Goal: Task Accomplishment & Management: Complete application form

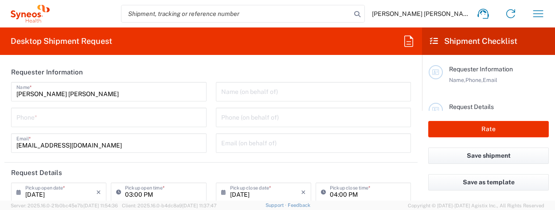
type input "[GEOGRAPHIC_DATA]"
type input "3110"
type input "IVH Mexico SA de CV"
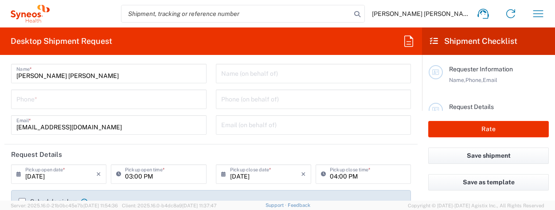
scroll to position [19, 0]
click at [152, 97] on input "tel" at bounding box center [108, 98] width 185 height 16
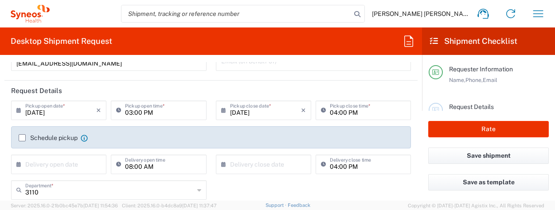
scroll to position [83, 0]
type input "52 55 31447502"
click at [71, 110] on input "08/15/2025" at bounding box center [60, 109] width 71 height 16
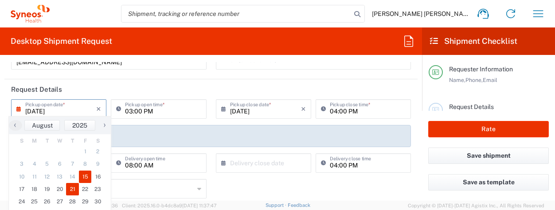
click at [72, 189] on span "21" at bounding box center [72, 189] width 13 height 12
type input "08/21/2025"
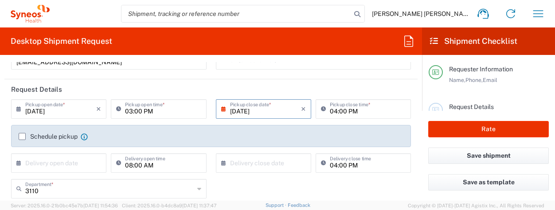
click at [151, 112] on input "03:00 PM" at bounding box center [163, 109] width 76 height 16
click at [149, 112] on input "9:00 PM" at bounding box center [163, 109] width 76 height 16
click at [240, 112] on input "08/21/2025" at bounding box center [265, 109] width 71 height 16
type input "09:00 AM"
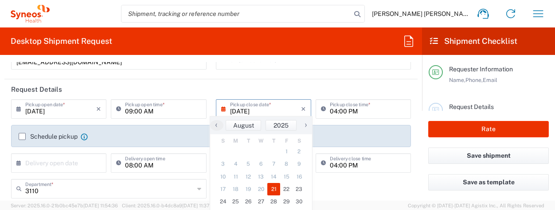
drag, startPoint x: 338, startPoint y: 111, endPoint x: 329, endPoint y: 112, distance: 8.9
click at [338, 111] on input "04:00 PM" at bounding box center [368, 109] width 76 height 16
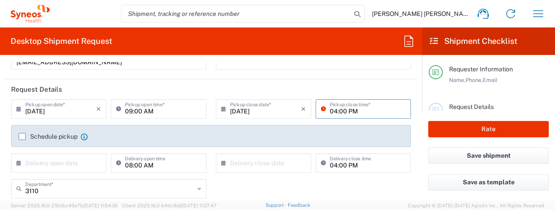
click at [330, 113] on input "04:00 PM" at bounding box center [368, 109] width 76 height 16
click at [266, 121] on div "08/21/2025 × Pickup close date * Cancel Apply" at bounding box center [264, 112] width 100 height 26
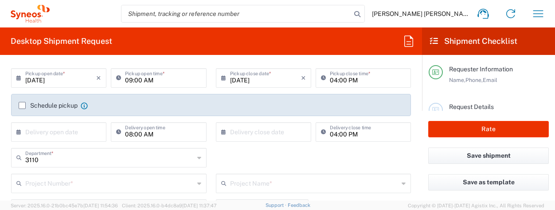
scroll to position [115, 0]
click at [18, 103] on div "Schedule pickup When scheduling a pickup please be sure to meet the following c…" at bounding box center [211, 108] width 394 height 14
click at [21, 105] on label "Schedule pickup" at bounding box center [48, 105] width 59 height 7
click at [22, 105] on input "Schedule pickup" at bounding box center [22, 105] width 0 height 0
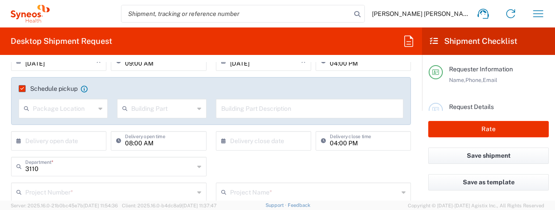
scroll to position [132, 0]
click at [53, 141] on input "text" at bounding box center [60, 140] width 71 height 16
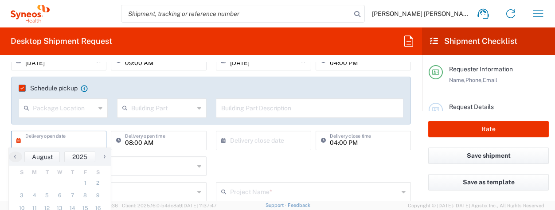
click at [165, 141] on input "08:00 AM" at bounding box center [163, 140] width 76 height 16
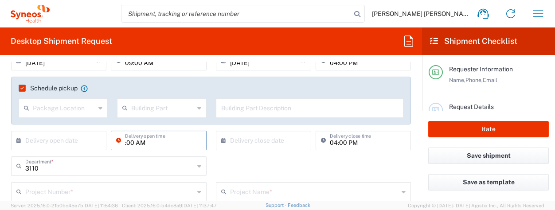
click at [154, 141] on input ":00 AM" at bounding box center [163, 140] width 76 height 16
type input ":"
click at [194, 126] on div "Schedule pickup When scheduling a pickup please be sure to meet the following c…" at bounding box center [211, 104] width 409 height 54
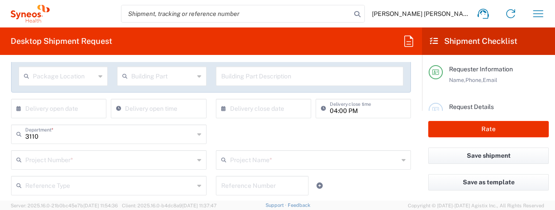
scroll to position [165, 0]
click at [341, 106] on input "04:00 PM" at bounding box center [368, 106] width 76 height 16
drag, startPoint x: 349, startPoint y: 109, endPoint x: 335, endPoint y: 109, distance: 13.8
click at [337, 109] on input ":00 PM" at bounding box center [368, 106] width 76 height 16
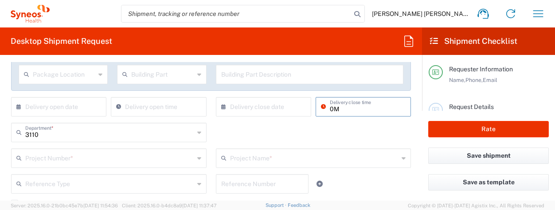
type input "0"
click at [254, 119] on div "× Delivery close date Cancel Apply" at bounding box center [264, 110] width 100 height 26
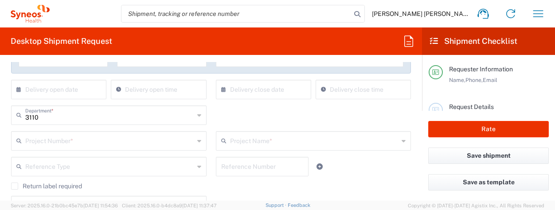
scroll to position [183, 0]
click at [254, 119] on div "3110 Department * 3110 3000 3100 3109 3111 3112 3125 3130 3135 3136 3150 3155 3…" at bounding box center [211, 118] width 409 height 26
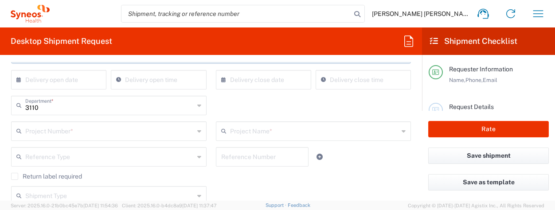
scroll to position [193, 0]
click at [132, 130] on input "text" at bounding box center [109, 130] width 169 height 16
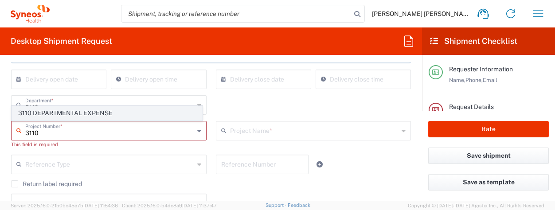
click at [87, 112] on span "3110 DEPARTMENTAL EXPENSE" at bounding box center [107, 113] width 190 height 14
type input "3110 DEPARTMENTAL EXPENSE"
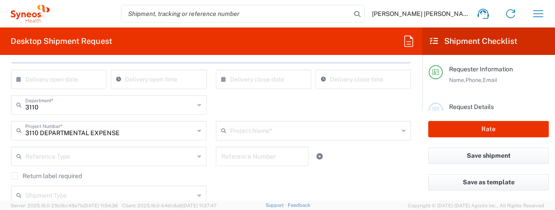
type input "3110 DEPARTMENTAL EXPENSE"
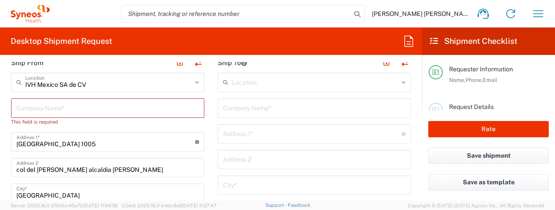
scroll to position [378, 0]
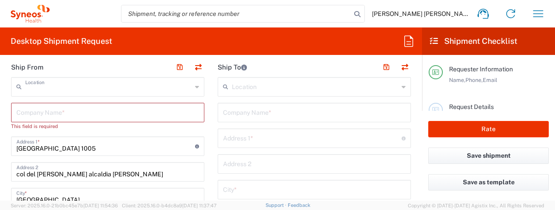
click at [124, 93] on input "text" at bounding box center [108, 86] width 167 height 16
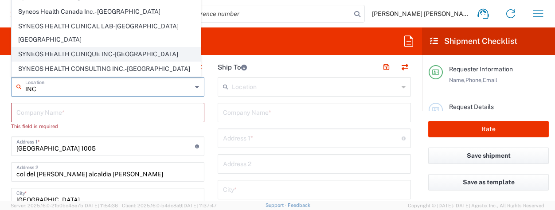
scroll to position [0, 0]
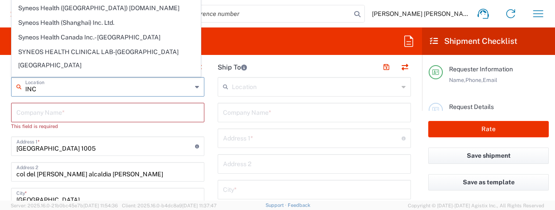
type input "INC"
click at [278, 64] on header "Ship To" at bounding box center [314, 67] width 207 height 20
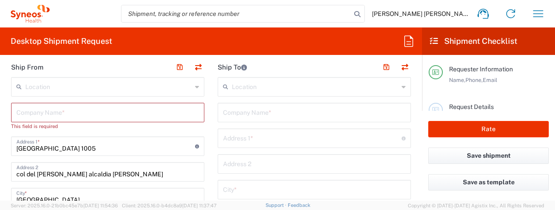
click at [296, 58] on div "Desktop Shipment Request Requester Information Maria Fernanda Galaviz Sanchez N…" at bounding box center [211, 113] width 422 height 173
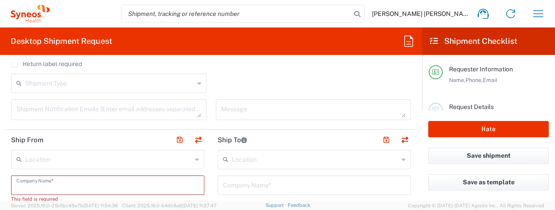
click at [123, 186] on input "text" at bounding box center [107, 185] width 183 height 16
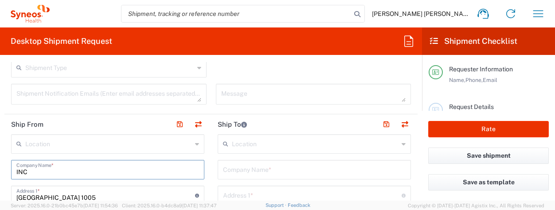
scroll to position [347, 0]
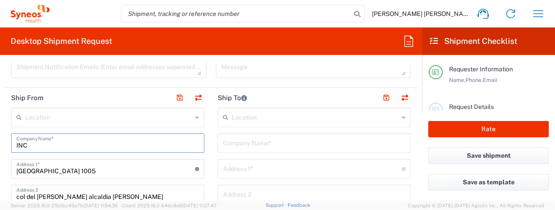
click at [121, 144] on input "INC" at bounding box center [107, 143] width 183 height 16
click at [121, 144] on input "IN" at bounding box center [107, 143] width 183 height 16
type input "INC"
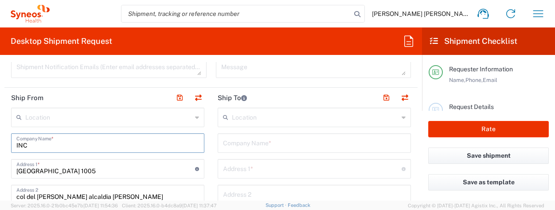
drag, startPoint x: 29, startPoint y: 144, endPoint x: 12, endPoint y: 147, distance: 17.1
click at [12, 147] on div "INC Company Name *" at bounding box center [107, 143] width 193 height 20
type input "I"
click at [165, 120] on input "text" at bounding box center [108, 117] width 167 height 16
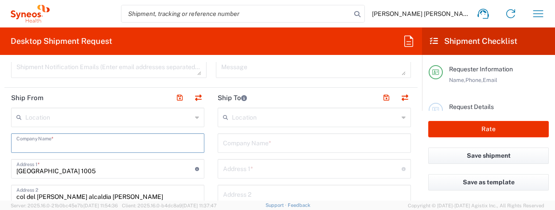
click at [137, 120] on form "Requester Information Maria Fernanda Galaviz Sanchez Name * 52 55 31447502 Phon…" at bounding box center [211, 131] width 422 height 139
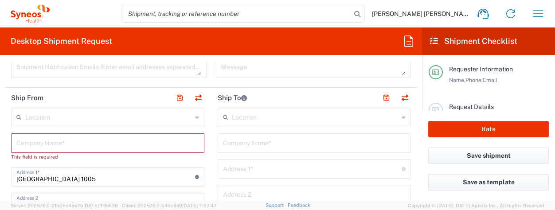
scroll to position [238, 0]
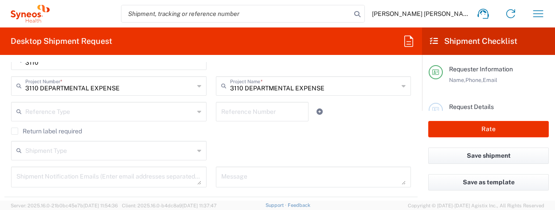
click at [121, 112] on input "text" at bounding box center [109, 111] width 169 height 16
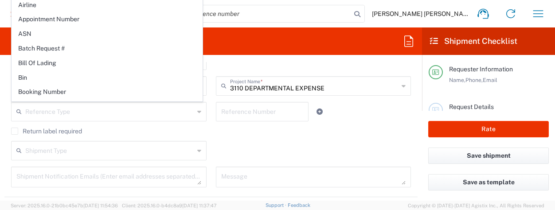
click at [290, 70] on div "3110 Department * 3110 3000 3100 3109 3111 3112 3125 3130 3135 3136 3150 3155 3…" at bounding box center [211, 64] width 409 height 26
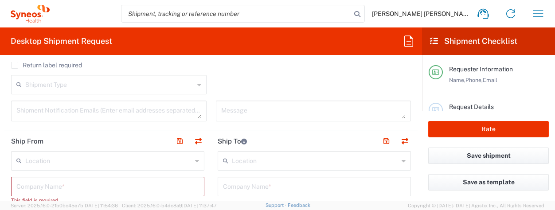
scroll to position [309, 0]
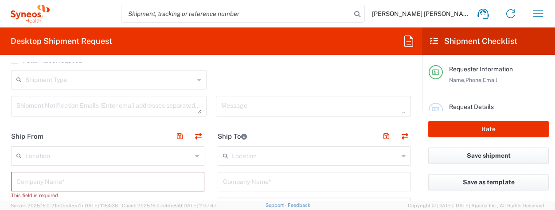
click at [174, 158] on input "text" at bounding box center [108, 156] width 167 height 16
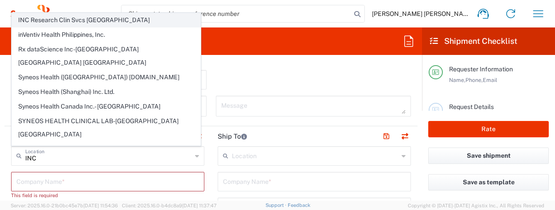
click at [95, 21] on span "INC Research Clin Svcs Mexico" at bounding box center [106, 20] width 188 height 14
type input "INC Research Clin Svcs Mexico"
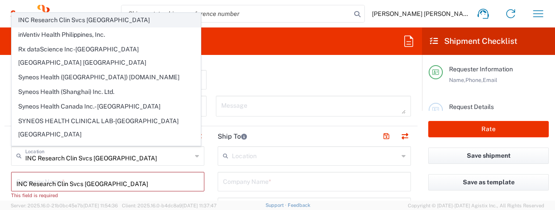
type input "Via Gustavo Baz 309 edificio A1 Piso 1"
type input "Colonia Industrial de Loma- Tlalnepantla de Baz, Centrum Park"
type input "Tlalnepantla"
type input "54060"
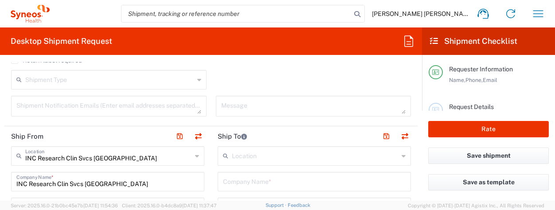
click at [148, 134] on header "Ship From" at bounding box center [107, 136] width 207 height 20
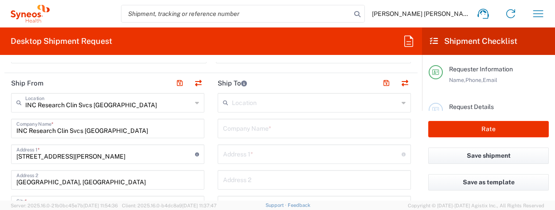
scroll to position [361, 0]
click at [118, 129] on input "INC Research Clin Svcs Mexico" at bounding box center [107, 129] width 183 height 16
drag, startPoint x: 109, startPoint y: 132, endPoint x: 9, endPoint y: 131, distance: 100.2
type input "s"
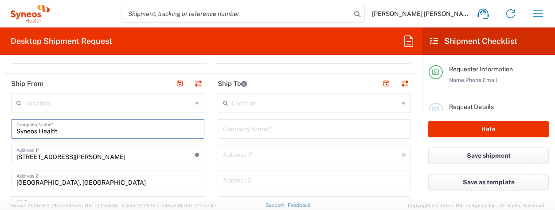
type input "Syneos Health"
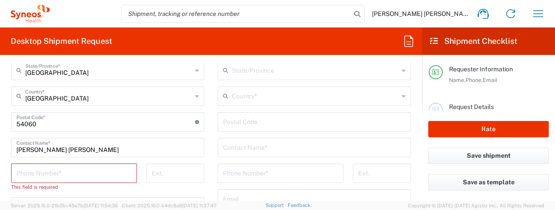
scroll to position [540, 0]
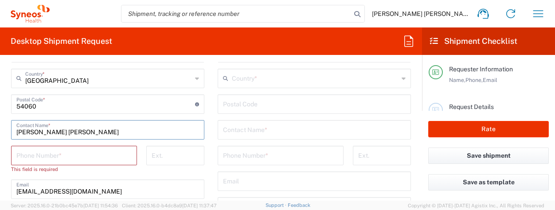
click at [115, 134] on input "Maria Fernanda Galaviz Sanchez" at bounding box center [107, 129] width 183 height 16
drag, startPoint x: 115, startPoint y: 134, endPoint x: 15, endPoint y: 132, distance: 100.2
click at [15, 132] on div "Maria Fernanda Galaviz Sanchez Contact Name *" at bounding box center [107, 130] width 193 height 20
type input "Carmen Figueroa"
click at [55, 157] on input "tel" at bounding box center [73, 155] width 115 height 16
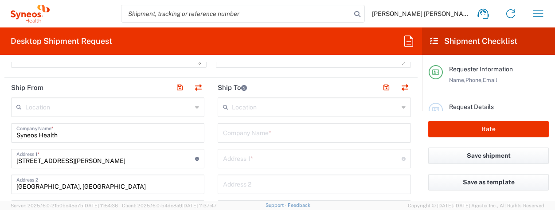
scroll to position [357, 0]
type input "55 6599 0091"
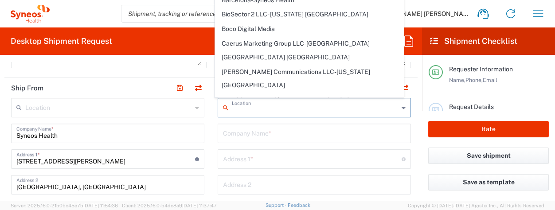
click at [242, 110] on input "text" at bounding box center [315, 107] width 167 height 16
type input "mexico"
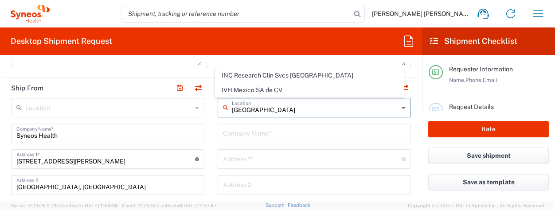
drag, startPoint x: 249, startPoint y: 112, endPoint x: 218, endPoint y: 109, distance: 30.7
click at [218, 109] on div "mexico Location" at bounding box center [314, 108] width 193 height 20
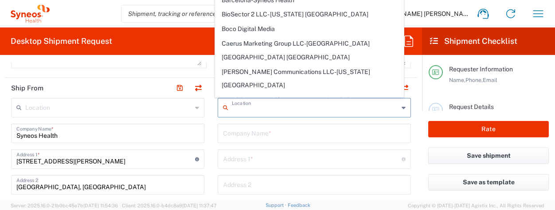
click at [270, 136] on input "text" at bounding box center [314, 133] width 183 height 16
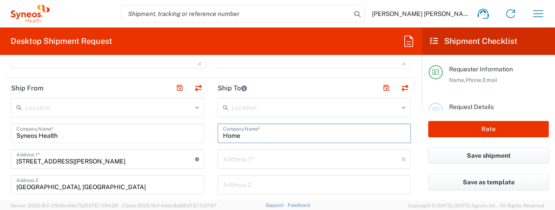
type input "Home"
click at [246, 162] on input "text" at bounding box center [312, 159] width 179 height 16
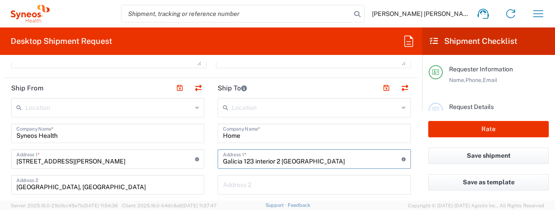
type input "Galicia 123 interior 2 colonia alamos"
click at [274, 185] on input "text" at bounding box center [314, 184] width 183 height 16
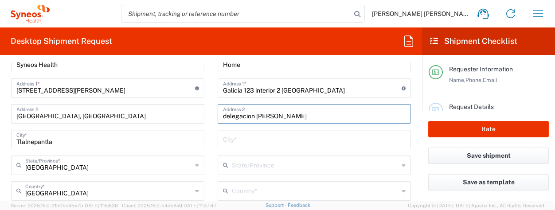
scroll to position [428, 0]
type input "delegacion benito juarez"
click at [238, 137] on input "text" at bounding box center [314, 139] width 183 height 16
type input "Mexico"
click at [251, 166] on input "text" at bounding box center [315, 164] width 167 height 16
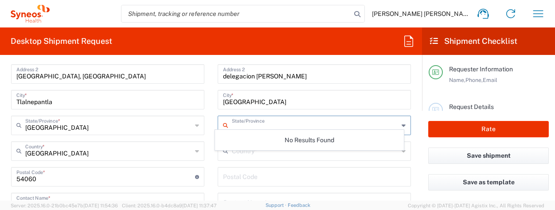
scroll to position [476, 0]
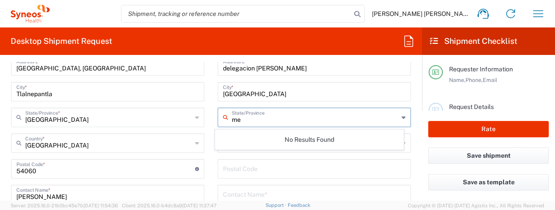
type input "mex"
drag, startPoint x: 246, startPoint y: 123, endPoint x: 227, endPoint y: 120, distance: 18.8
click at [227, 120] on div "mex State/Province" at bounding box center [314, 118] width 193 height 20
click at [407, 96] on main "Location Addison Whitney LLC-Morrisvile NC US Barcelona-Syneos Health BioSector…" at bounding box center [314, 165] width 207 height 372
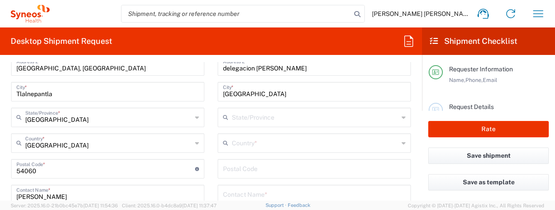
click at [248, 144] on input "text" at bounding box center [315, 143] width 167 height 16
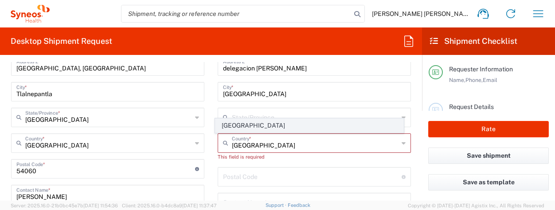
click at [239, 125] on span "Mexico" at bounding box center [309, 126] width 188 height 14
type input "Mexico"
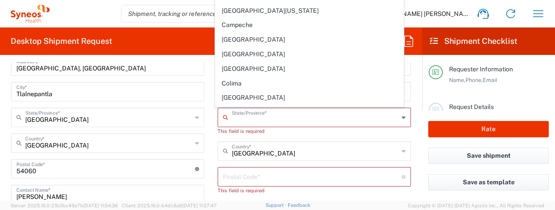
click at [255, 120] on input "text" at bounding box center [315, 117] width 167 height 16
click at [255, 118] on input "text" at bounding box center [315, 117] width 167 height 16
click at [268, 119] on input "text" at bounding box center [315, 117] width 167 height 16
click at [255, 119] on input "text" at bounding box center [315, 117] width 167 height 16
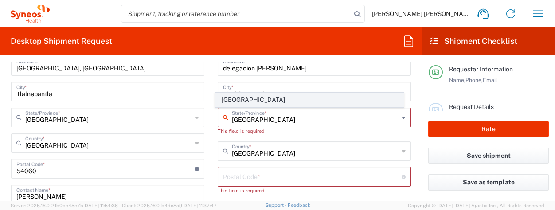
click at [222, 99] on span "Mexico State" at bounding box center [309, 100] width 188 height 14
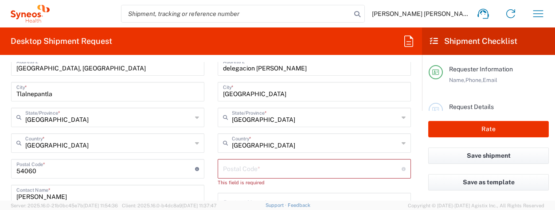
type input "Mexico State"
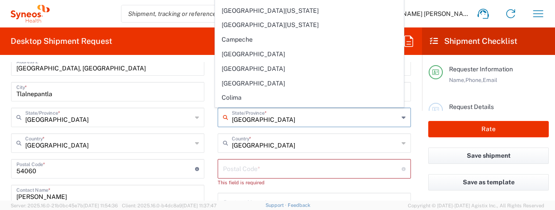
click at [249, 121] on input "Mexico State" at bounding box center [315, 117] width 167 height 16
click at [259, 123] on input "Mexico State" at bounding box center [315, 117] width 167 height 16
click at [425, 57] on main "Requester Information Name, Phone, Email Request Details Pickup open date, Pick…" at bounding box center [488, 83] width 133 height 56
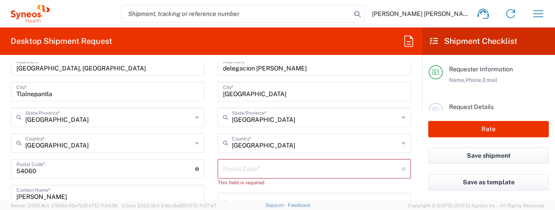
click at [268, 167] on input "undefined" at bounding box center [312, 168] width 179 height 16
type input "03400"
click at [411, 136] on form "Requester Information Maria Fernanda Galaviz Sanchez Name * 52 55 31447502 Phon…" at bounding box center [211, 131] width 422 height 139
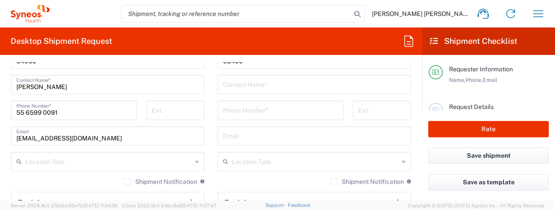
scroll to position [587, 0]
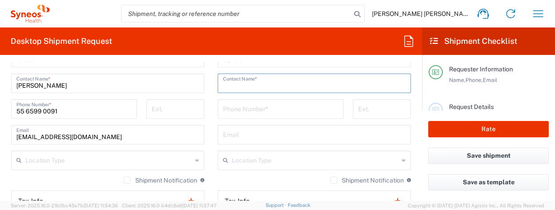
click at [262, 84] on input "text" at bounding box center [314, 83] width 183 height 16
click at [262, 84] on input "M" at bounding box center [314, 83] width 183 height 16
click at [311, 84] on input "María Fernanda Galaviz asÁNCHEZ" at bounding box center [314, 83] width 183 height 16
drag, startPoint x: 320, startPoint y: 83, endPoint x: 289, endPoint y: 86, distance: 31.1
click at [289, 86] on input "María Fernanda Galaviz sA´NCHEZ" at bounding box center [314, 83] width 183 height 16
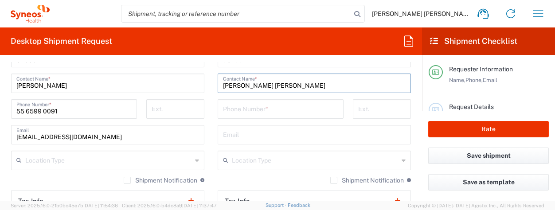
type input "María Fernanda Galaviz Sánchez"
click at [285, 104] on input "tel" at bounding box center [280, 109] width 115 height 16
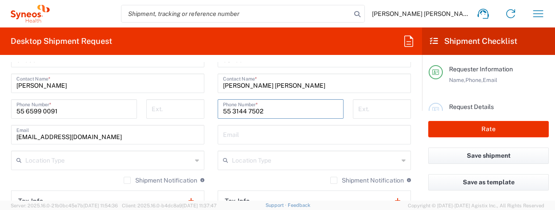
type input "55 3144 7502"
click at [265, 136] on input "text" at bounding box center [314, 134] width 183 height 16
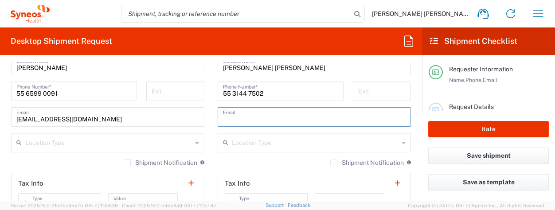
scroll to position [641, 0]
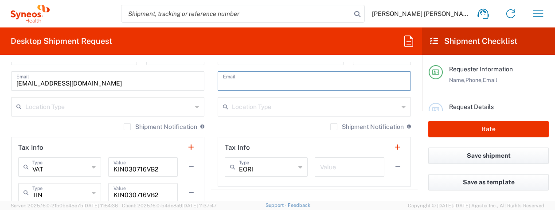
click at [274, 106] on input "text" at bounding box center [315, 106] width 167 height 16
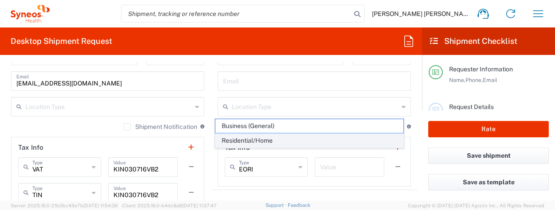
click at [270, 141] on span "Residential/Home" at bounding box center [309, 141] width 188 height 14
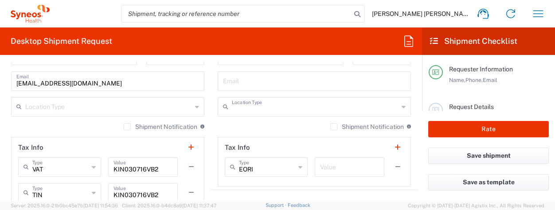
type input "Residential/Home"
click at [156, 106] on input "text" at bounding box center [108, 106] width 167 height 16
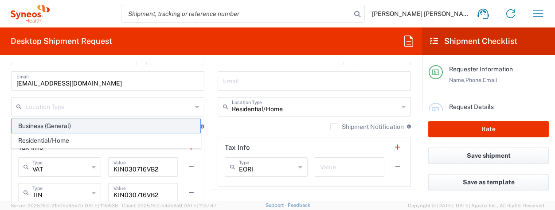
click at [59, 125] on span "Business (General)" at bounding box center [106, 126] width 188 height 14
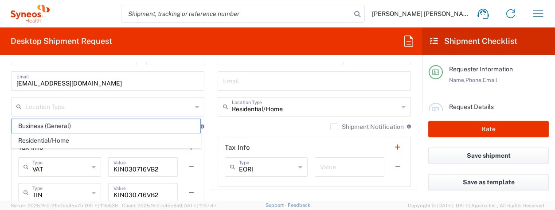
type input "Business (General)"
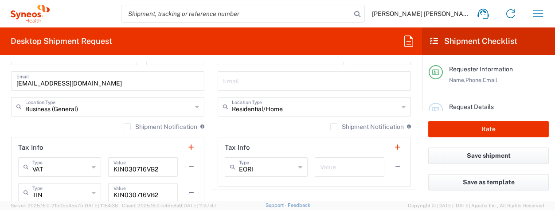
click at [218, 120] on div "Location Addison Whitney LLC-Morrisvile NC US Barcelona-Syneos Health BioSector…" at bounding box center [314, 0] width 193 height 372
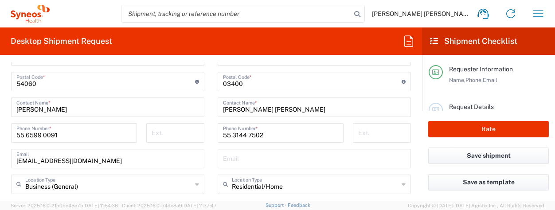
scroll to position [557, 0]
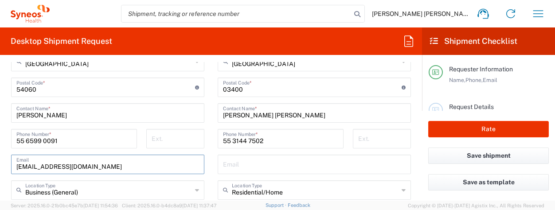
drag, startPoint x: 168, startPoint y: 166, endPoint x: 9, endPoint y: 168, distance: 159.6
click at [9, 168] on main "Location Addison Whitney LLC-Morrisvile NC US Barcelona-Syneos Health BioSector…" at bounding box center [107, 97] width 207 height 398
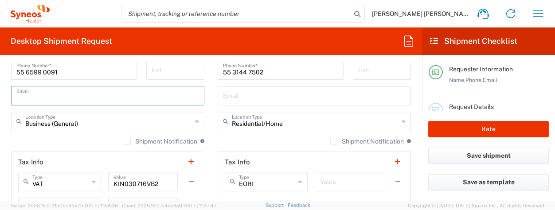
scroll to position [626, 0]
click at [195, 123] on icon at bounding box center [197, 121] width 4 height 14
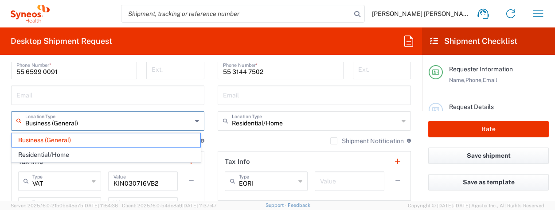
click at [84, 122] on input "Business (General)" at bounding box center [108, 121] width 167 height 16
type input "B"
drag, startPoint x: 84, startPoint y: 122, endPoint x: 187, endPoint y: 130, distance: 103.2
click at [22, 123] on div "Location Type" at bounding box center [107, 121] width 193 height 20
click at [89, 124] on div "Location Type" at bounding box center [107, 121] width 193 height 20
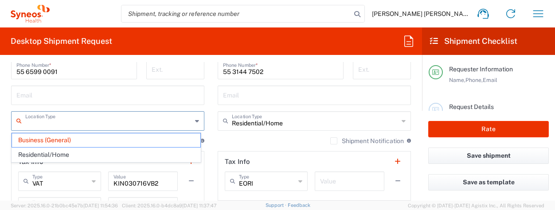
click at [6, 125] on main "Location Addison Whitney LLC-Morrisvile NC US Barcelona-Syneos Health BioSector…" at bounding box center [107, 27] width 207 height 398
click at [212, 109] on main "Location Addison Whitney LLC-Morrisvile NC US Barcelona-Syneos Health BioSector…" at bounding box center [314, 14] width 207 height 372
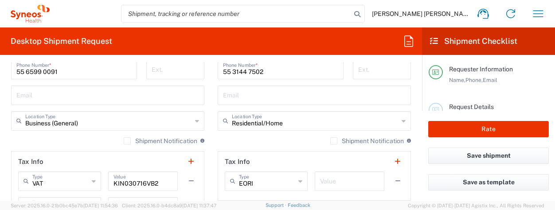
click at [206, 114] on main "Location Addison Whitney LLC-Morrisvile NC US Barcelona-Syneos Health BioSector…" at bounding box center [107, 27] width 207 height 398
type input "Business (General)"
click at [135, 123] on input "Business (General)" at bounding box center [108, 121] width 167 height 16
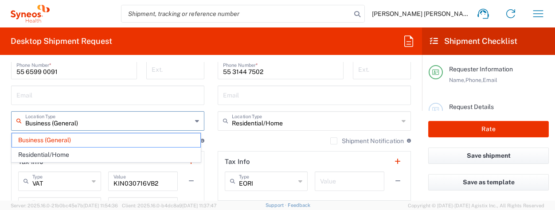
drag, startPoint x: 135, startPoint y: 123, endPoint x: 14, endPoint y: 122, distance: 120.6
click at [14, 122] on div "Business (General) Location Type" at bounding box center [107, 121] width 193 height 20
click at [207, 115] on main "Location Addison Whitney LLC-Morrisvile NC US Barcelona-Syneos Health BioSector…" at bounding box center [107, 27] width 207 height 398
type input "Business (General)"
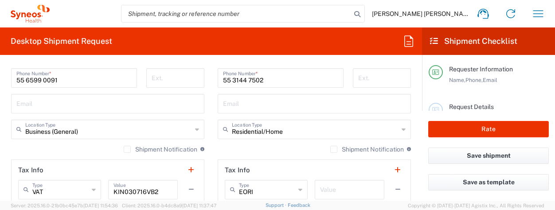
scroll to position [609, 0]
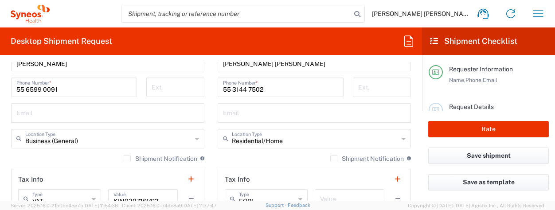
click at [195, 137] on icon at bounding box center [197, 139] width 4 height 14
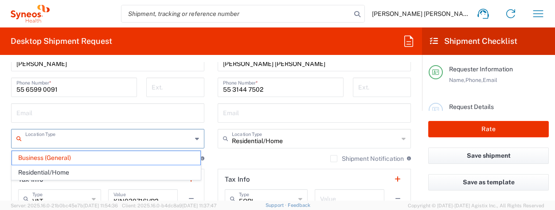
click at [211, 150] on main "Location Addison Whitney LLC-Morrisvile NC US Barcelona-Syneos Health BioSector…" at bounding box center [314, 32] width 207 height 372
type input "Business (General)"
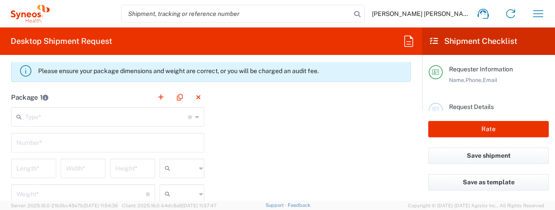
scroll to position [819, 0]
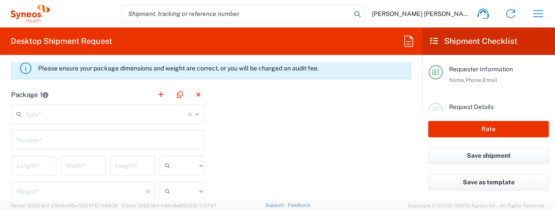
click at [156, 116] on input "text" at bounding box center [106, 114] width 163 height 16
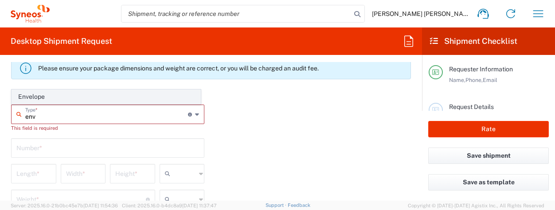
click at [80, 94] on span "Envelope" at bounding box center [106, 97] width 188 height 14
type input "Envelope"
type input "1"
type input "9.5"
type input "12.5"
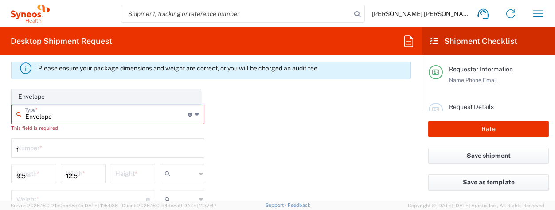
type input "0.25"
type input "in"
type input "0.45"
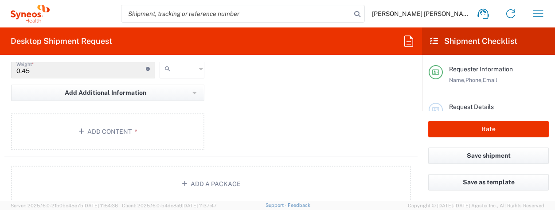
scroll to position [942, 0]
click at [114, 132] on button "Add Content *" at bounding box center [107, 131] width 193 height 36
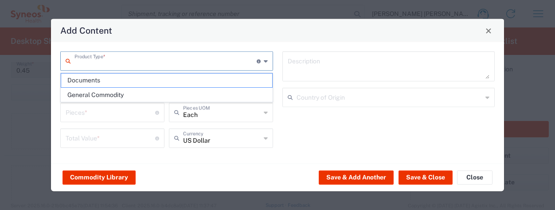
click at [107, 58] on input "text" at bounding box center [165, 61] width 182 height 16
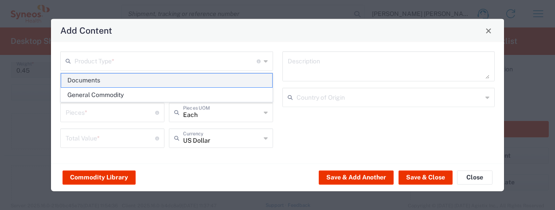
click at [126, 83] on span "Documents" at bounding box center [166, 81] width 211 height 14
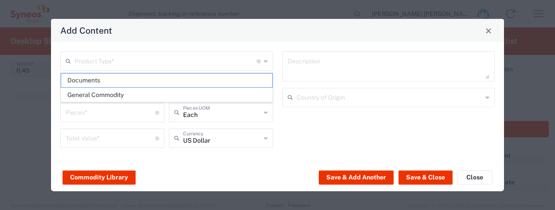
type input "Documents"
type input "1"
type textarea "Documents"
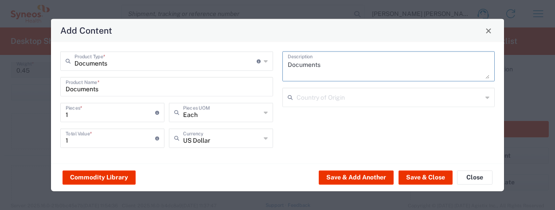
click at [342, 54] on textarea "Documents" at bounding box center [389, 66] width 202 height 25
click at [415, 179] on button "Save & Close" at bounding box center [426, 177] width 54 height 14
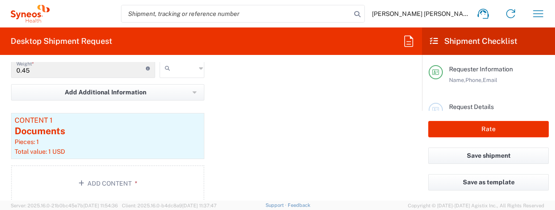
click at [415, 179] on form "Requester Information Maria Fernanda Galaviz Sanchez Name * 52 55 31447502 Phon…" at bounding box center [211, 131] width 422 height 139
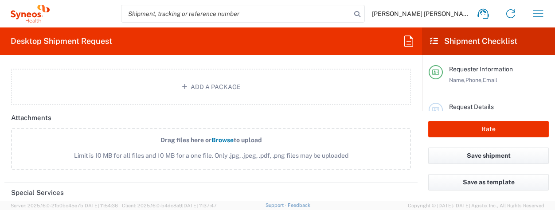
scroll to position [1097, 0]
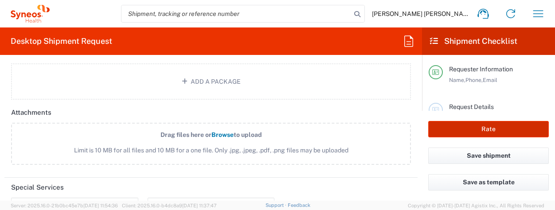
click at [463, 133] on button "Rate" at bounding box center [488, 129] width 121 height 16
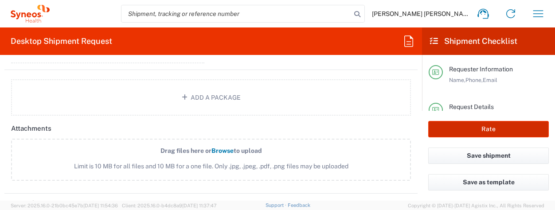
scroll to position [1113, 0]
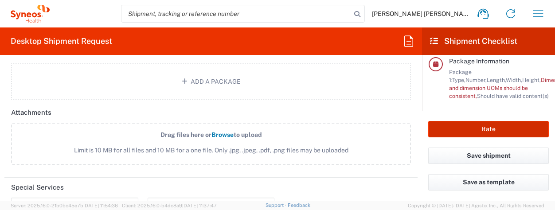
type input "3110 DEPARTMENTAL EXPENSE"
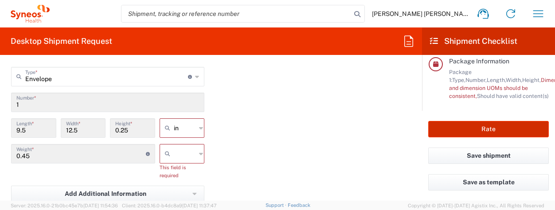
scroll to position [857, 0]
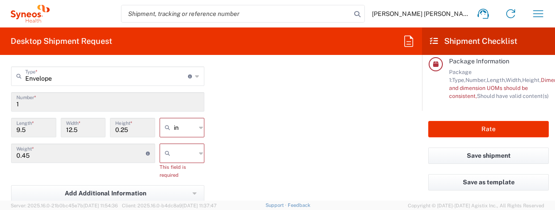
click at [187, 156] on input "text" at bounding box center [185, 153] width 22 height 14
click at [183, 188] on span "lbs" at bounding box center [179, 187] width 43 height 14
type input "lbs"
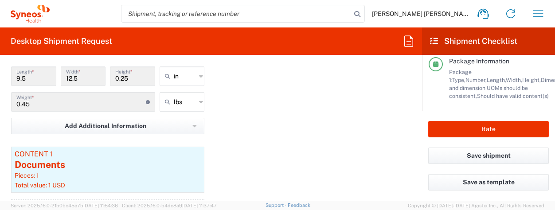
scroll to position [915, 0]
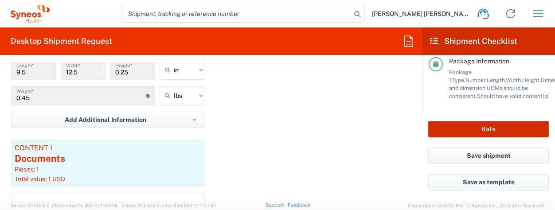
click at [478, 129] on button "Rate" at bounding box center [488, 129] width 121 height 16
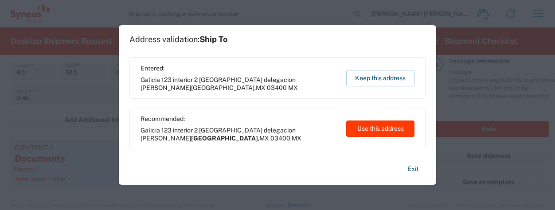
click at [383, 130] on button "Use this address" at bounding box center [380, 129] width 68 height 16
type input "Ciudad de México"
type input "Mexico"
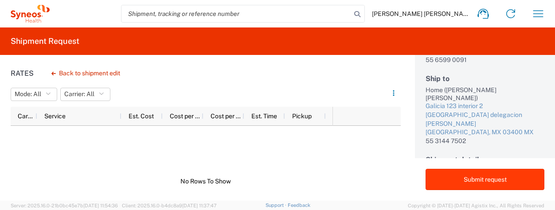
click at [457, 183] on button "Submit request" at bounding box center [485, 179] width 119 height 21
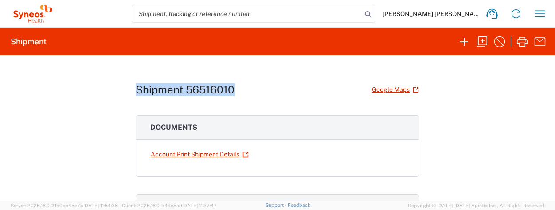
drag, startPoint x: 231, startPoint y: 79, endPoint x: 133, endPoint y: 90, distance: 99.0
click at [136, 90] on div "Shipment 56516010 Google Maps Documents Account Print Shipment Details Carrier …" at bounding box center [278, 127] width 284 height 145
copy h1 "Shipment 56516010"
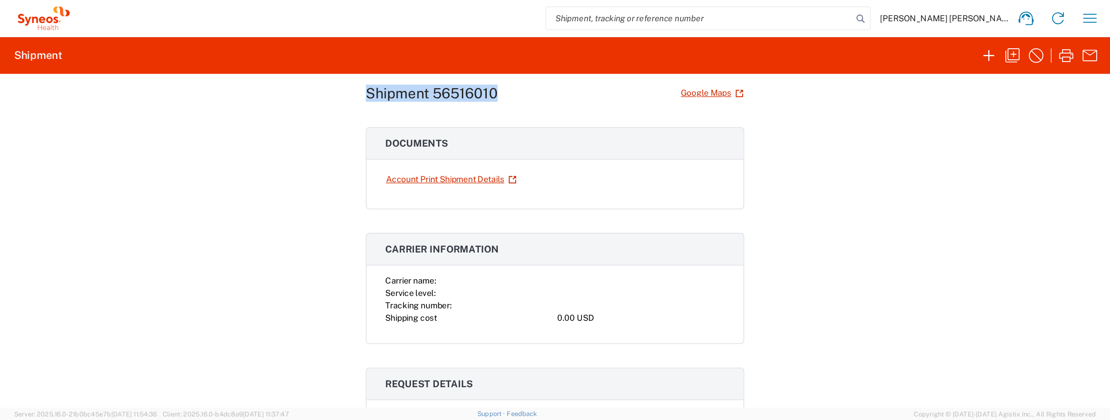
scroll to position [20, 0]
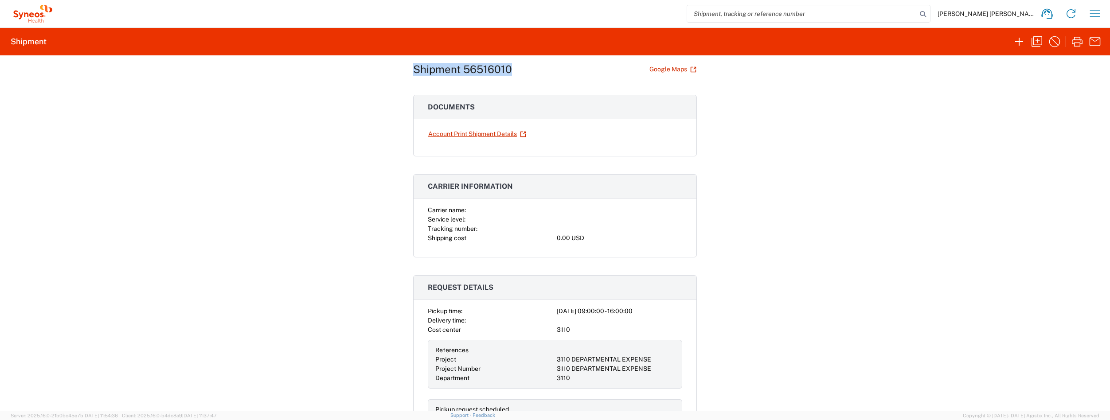
drag, startPoint x: 516, startPoint y: 28, endPoint x: 295, endPoint y: 249, distance: 312.2
click at [295, 210] on div "Shipment 56516010 Google Maps Documents Account Print Shipment Details Carrier …" at bounding box center [555, 233] width 1110 height 356
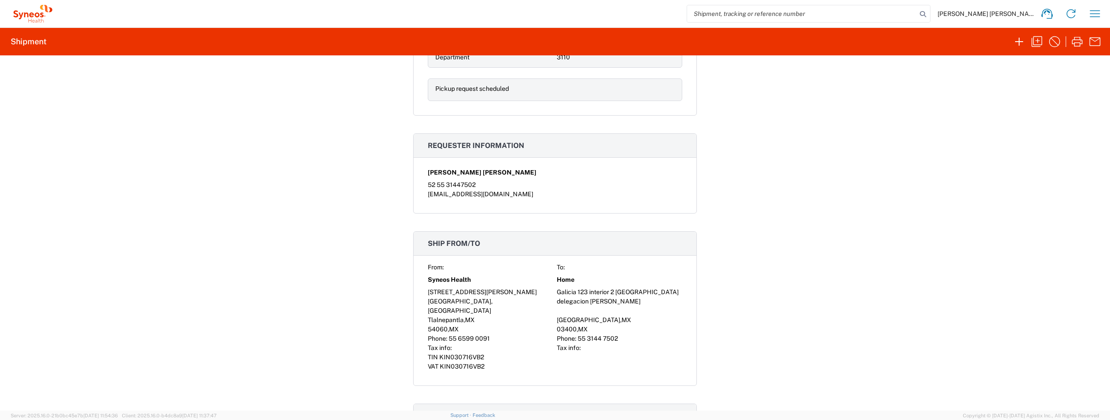
click at [555, 132] on div "Shipment 56516010 Google Maps Documents Account Print Shipment Details Carrier …" at bounding box center [555, 233] width 1110 height 356
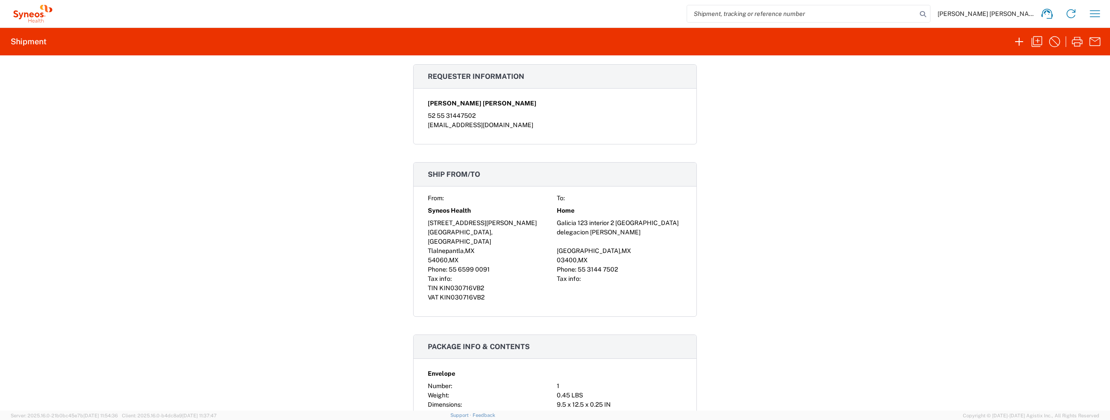
scroll to position [411, 0]
